Goal: Task Accomplishment & Management: Use online tool/utility

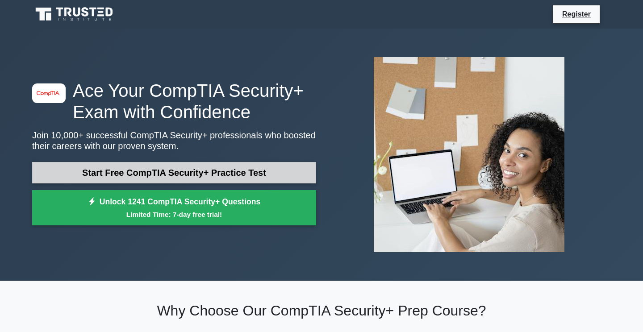
click at [222, 173] on link "Start Free CompTIA Security+ Practice Test" at bounding box center [174, 172] width 284 height 21
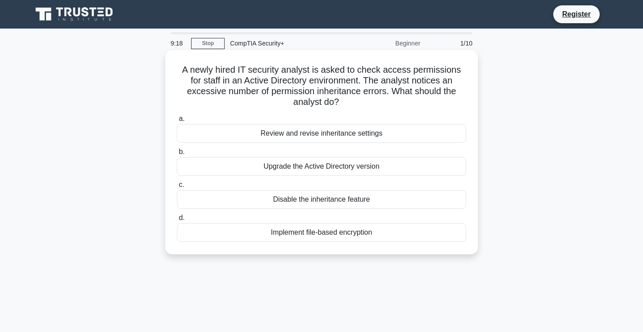
click at [275, 125] on div "Review and revise inheritance settings" at bounding box center [321, 133] width 289 height 19
click at [177, 122] on input "a. Review and revise inheritance settings" at bounding box center [177, 119] width 0 height 6
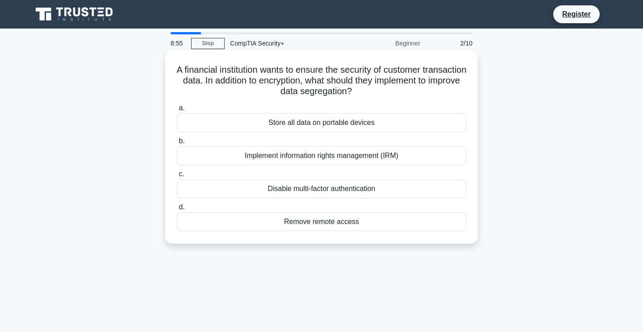
click at [371, 157] on div "Implement information rights management (IRM)" at bounding box center [321, 155] width 289 height 19
click at [177, 144] on input "b. Implement information rights management (IRM)" at bounding box center [177, 141] width 0 height 6
